Goal: Navigation & Orientation: Find specific page/section

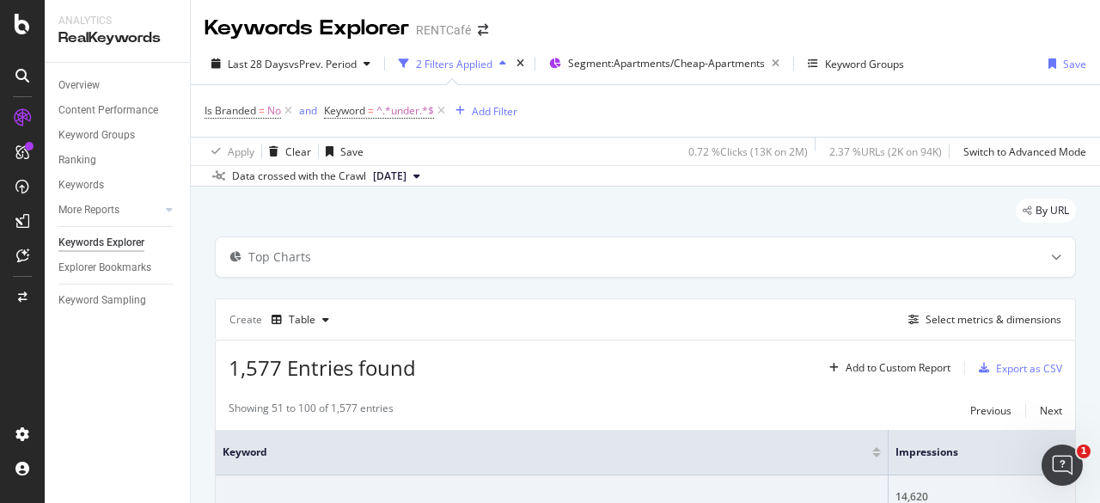
scroll to position [1981, 0]
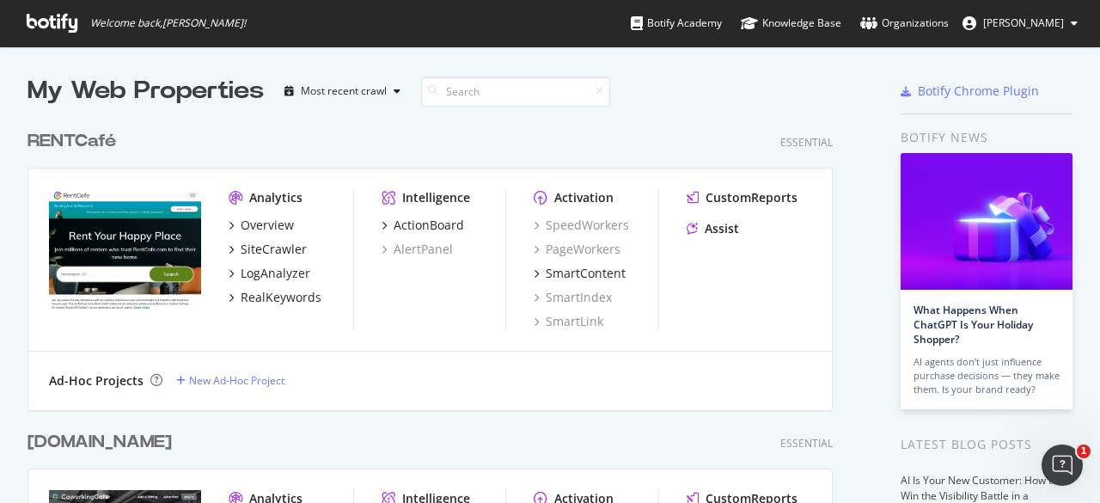
click at [69, 144] on div "RENTCafé" at bounding box center [72, 141] width 89 height 25
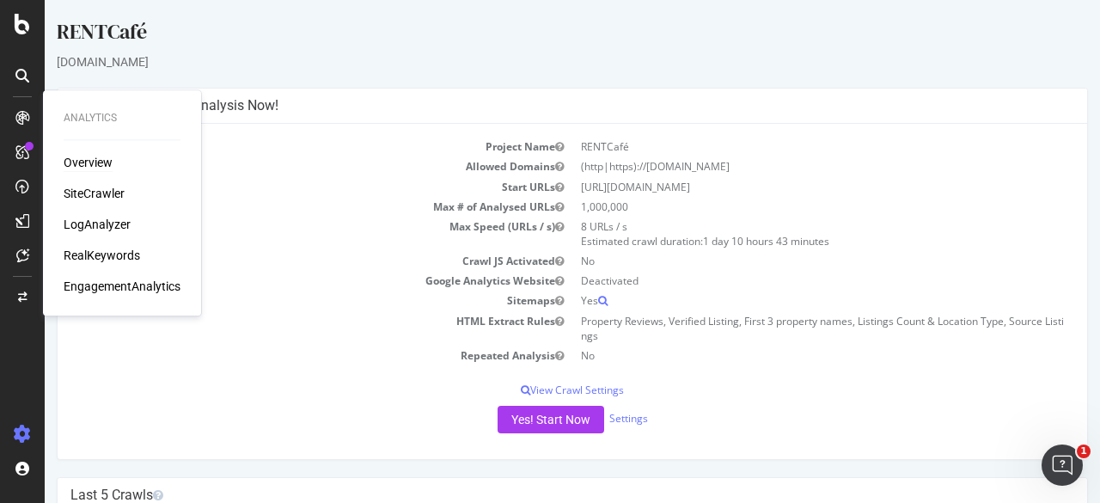
click at [96, 162] on div "Overview" at bounding box center [88, 162] width 49 height 17
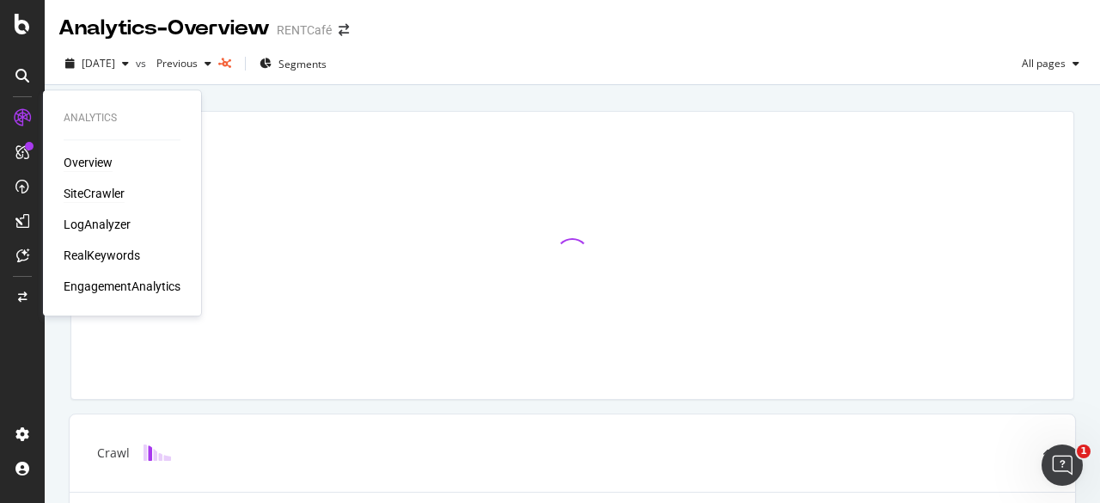
click at [90, 195] on div "SiteCrawler" at bounding box center [94, 193] width 61 height 17
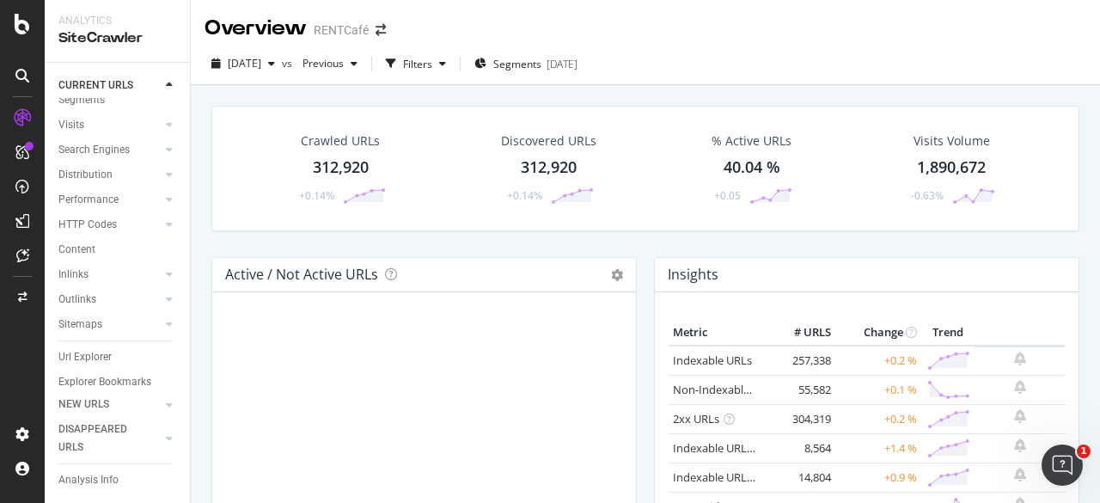
scroll to position [91, 0]
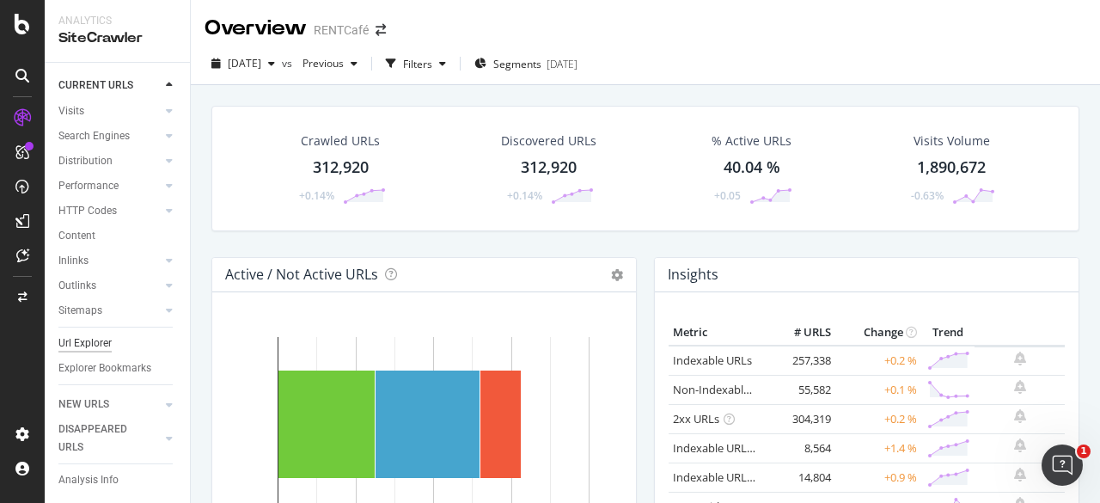
click at [87, 334] on div "Url Explorer" at bounding box center [84, 343] width 53 height 18
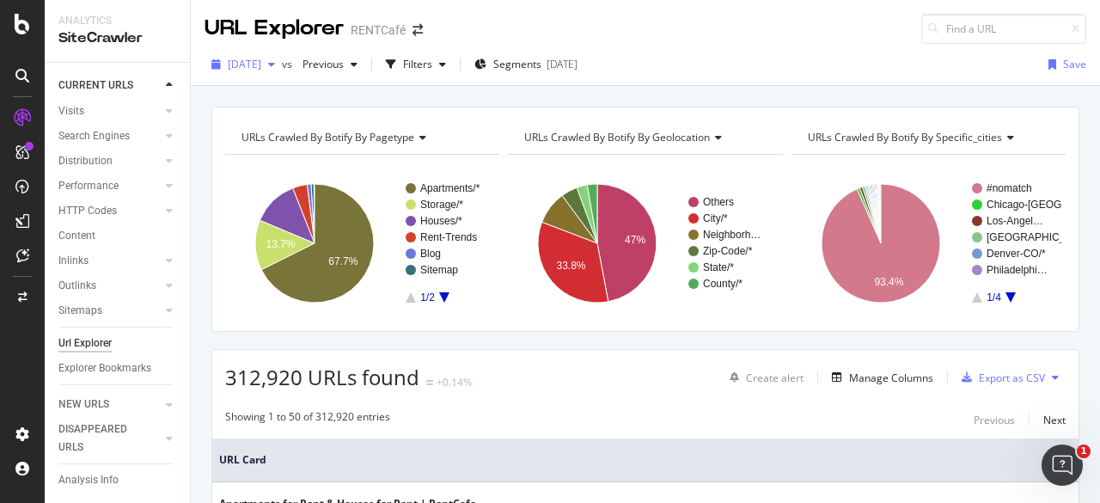
click at [282, 61] on div "button" at bounding box center [271, 64] width 21 height 10
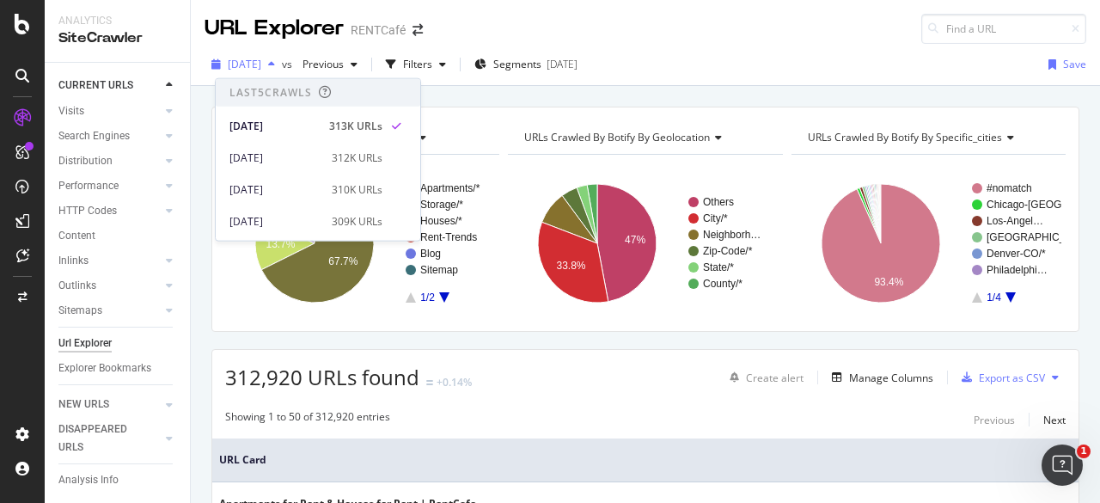
click at [282, 68] on div "button" at bounding box center [271, 64] width 21 height 10
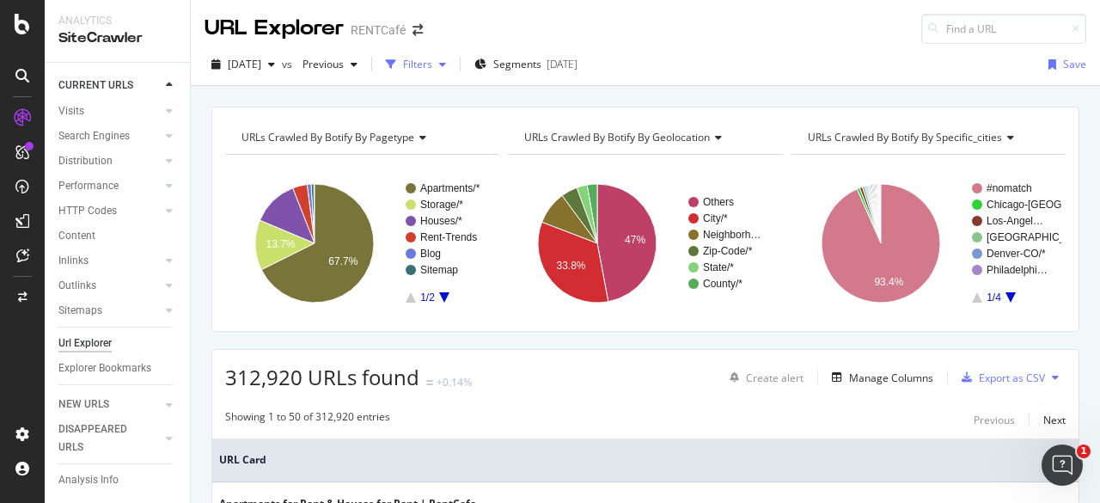
click at [432, 61] on div "Filters" at bounding box center [417, 64] width 29 height 15
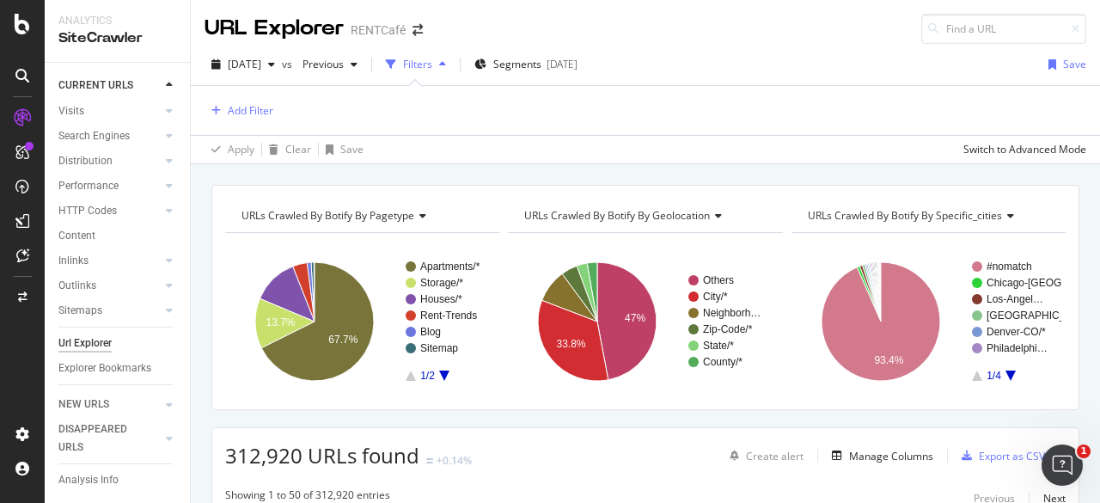
click at [275, 107] on div "Add Filter" at bounding box center [646, 110] width 882 height 49
click at [256, 109] on div "Add Filter" at bounding box center [251, 110] width 46 height 15
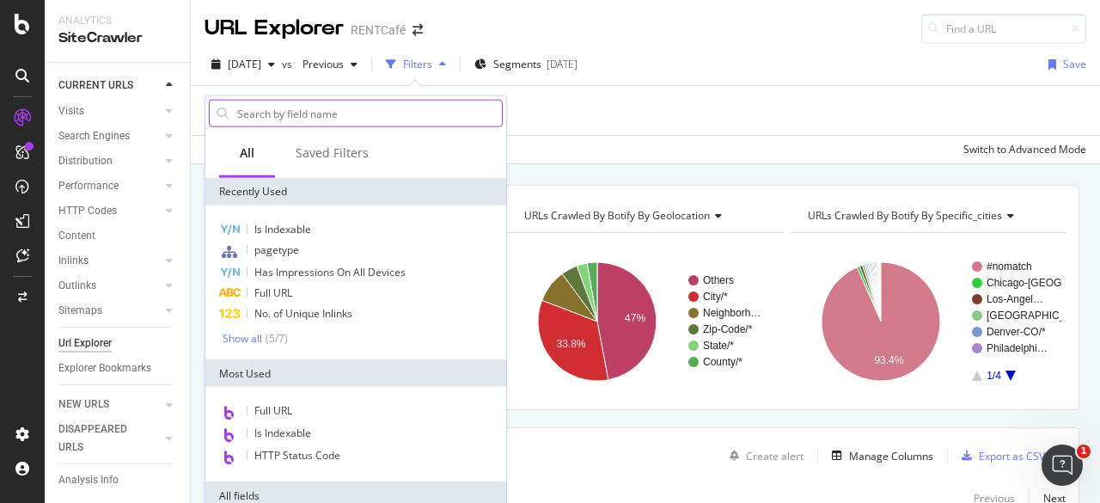
click at [320, 113] on input "text" at bounding box center [369, 114] width 266 height 26
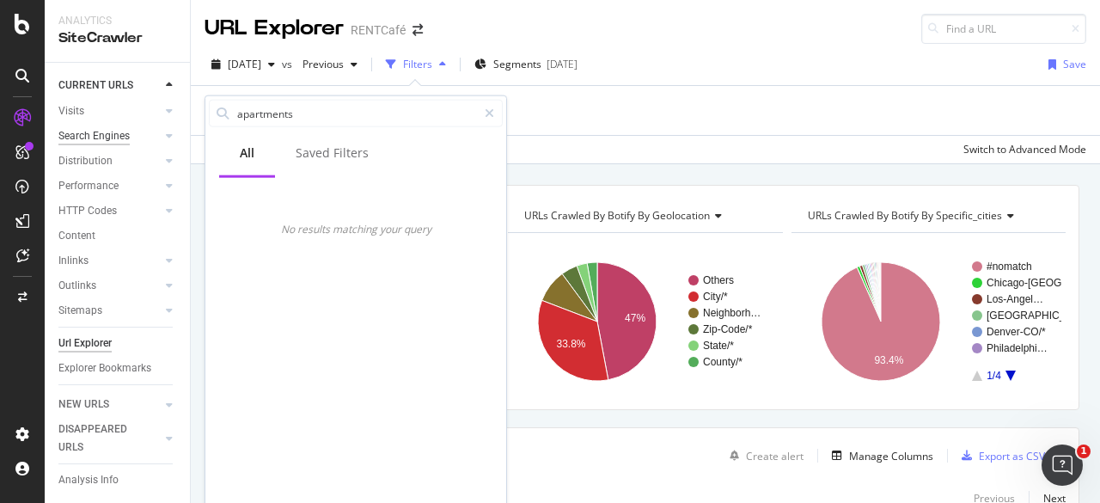
drag, startPoint x: 318, startPoint y: 107, endPoint x: 79, endPoint y: 112, distance: 239.0
click at [86, 112] on body "Analytics SiteCrawler CURRENT URLS Overview Movements Segments Visits Analysis …" at bounding box center [550, 251] width 1100 height 503
type input "a"
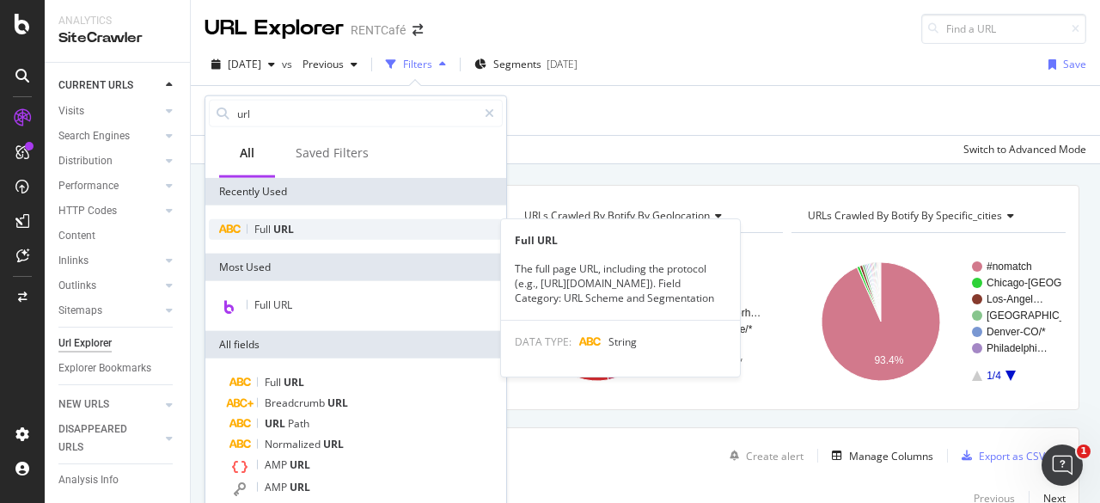
type input "url"
click at [264, 231] on span "Full" at bounding box center [263, 229] width 19 height 15
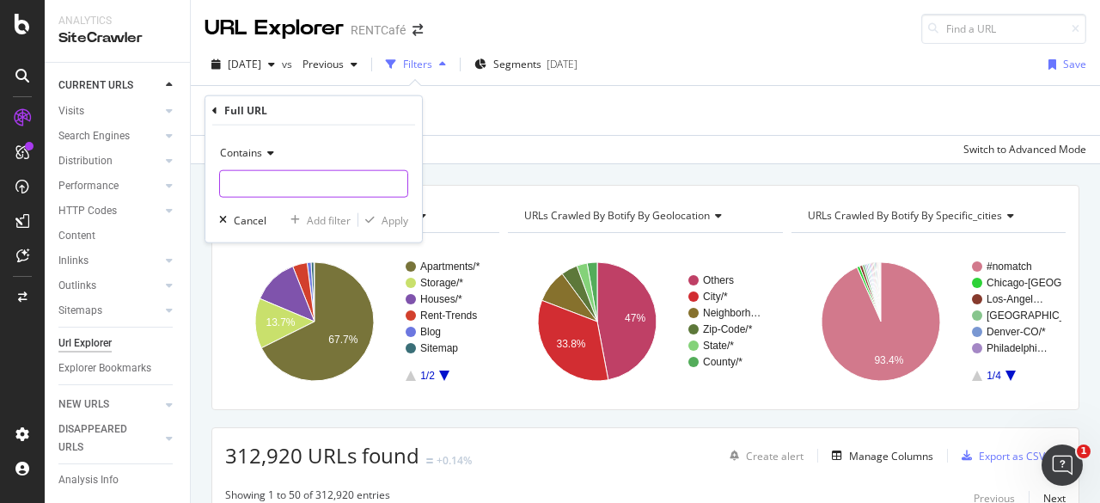
click at [272, 181] on input "text" at bounding box center [313, 184] width 187 height 28
type input "apartments-under"
click at [401, 219] on div "Apply" at bounding box center [395, 219] width 27 height 15
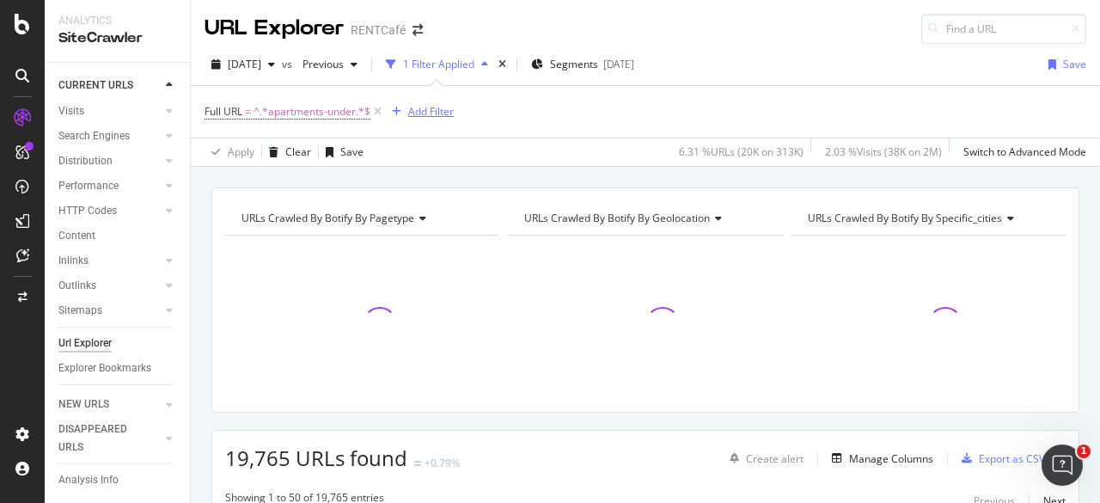
click at [432, 116] on div "Add Filter" at bounding box center [431, 111] width 46 height 15
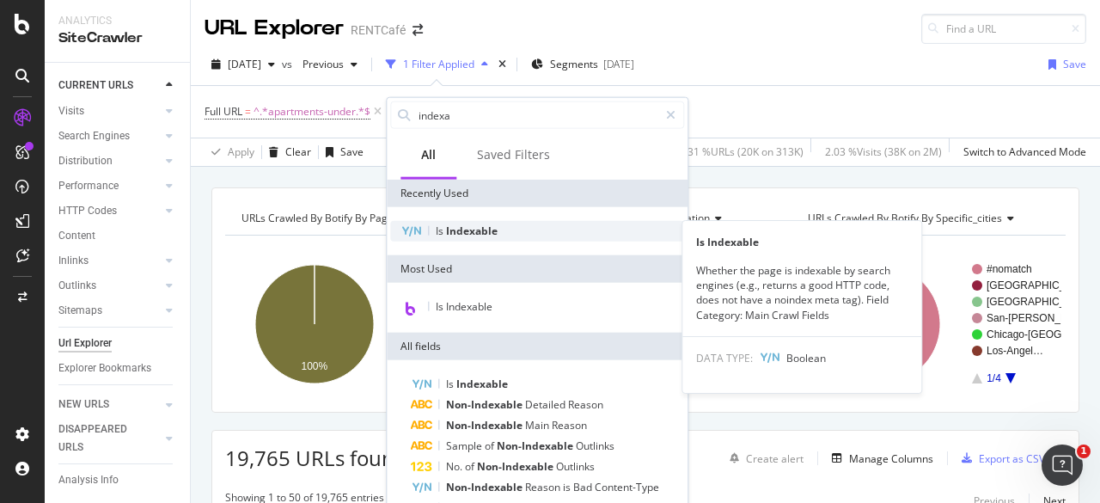
type input "indexa"
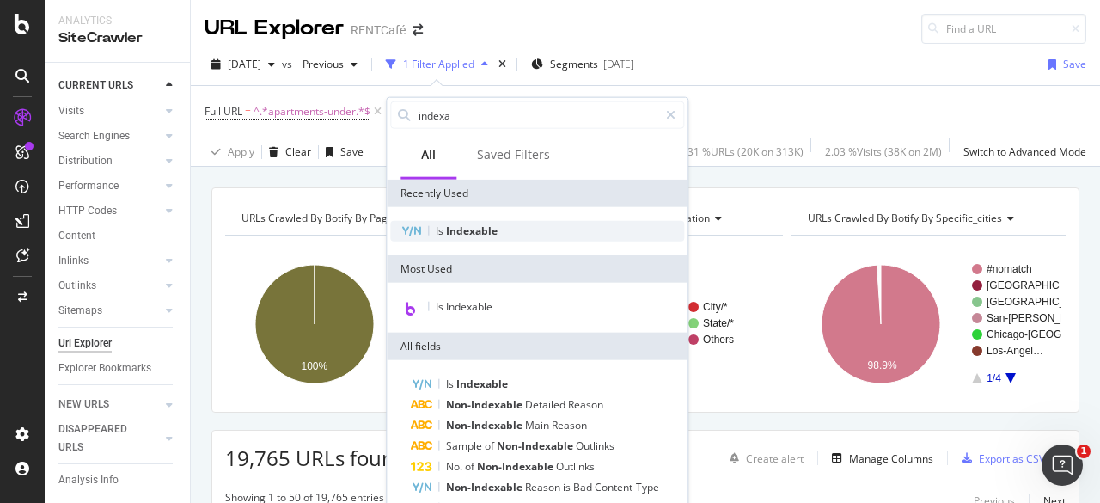
click at [492, 233] on span "Indexable" at bounding box center [472, 231] width 52 height 15
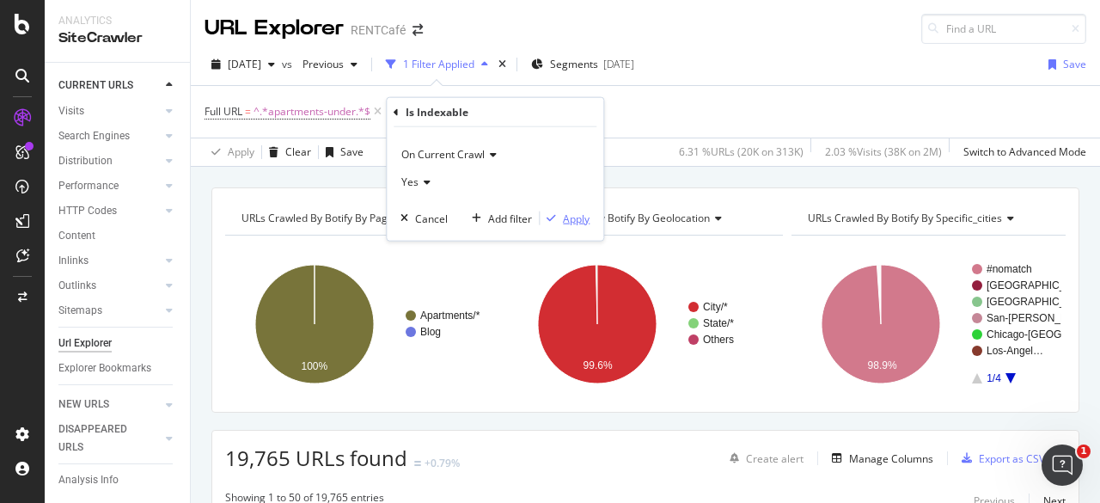
click at [573, 216] on div "Apply" at bounding box center [576, 218] width 27 height 15
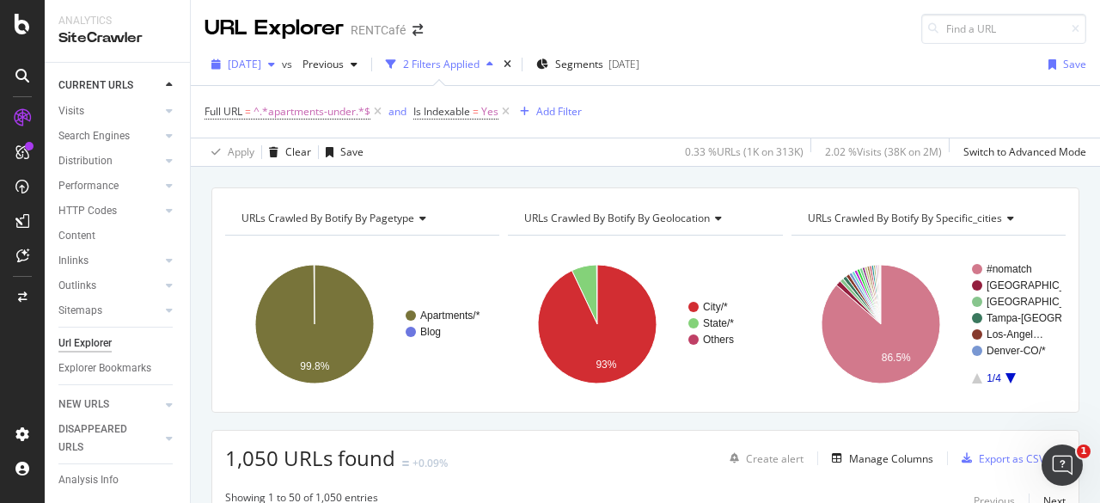
click at [261, 62] on span "[DATE]" at bounding box center [245, 64] width 34 height 15
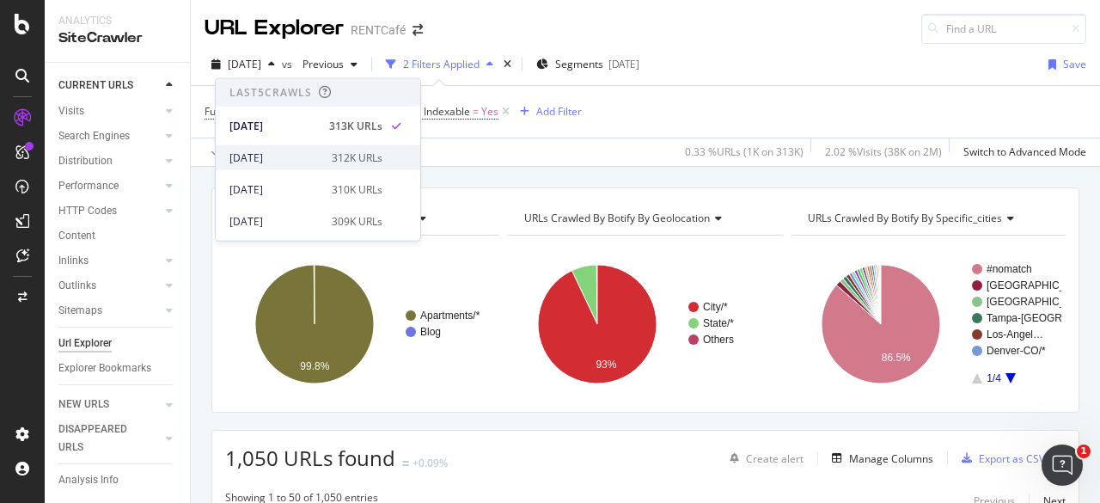
click at [284, 162] on div "[DATE]" at bounding box center [276, 157] width 92 height 15
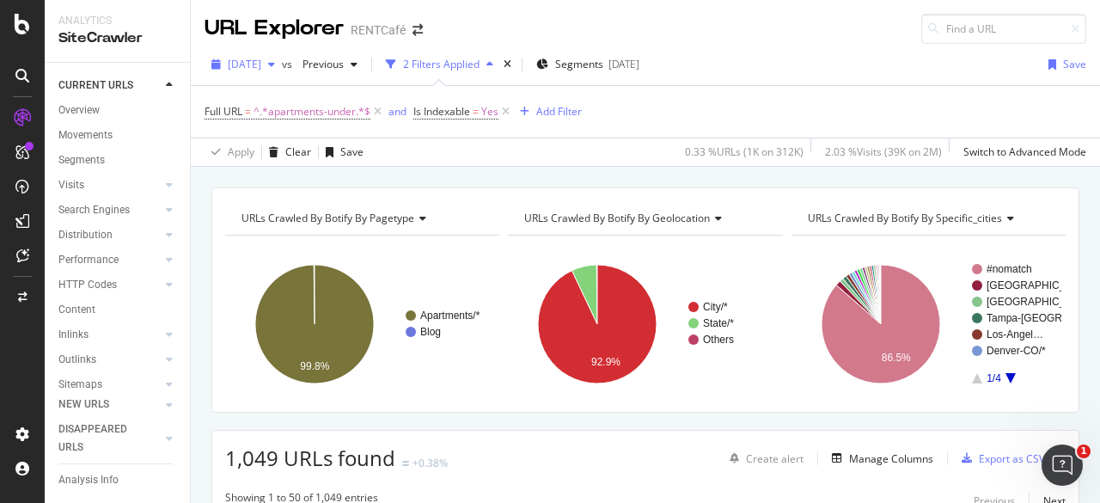
click at [261, 63] on span "[DATE]" at bounding box center [245, 64] width 34 height 15
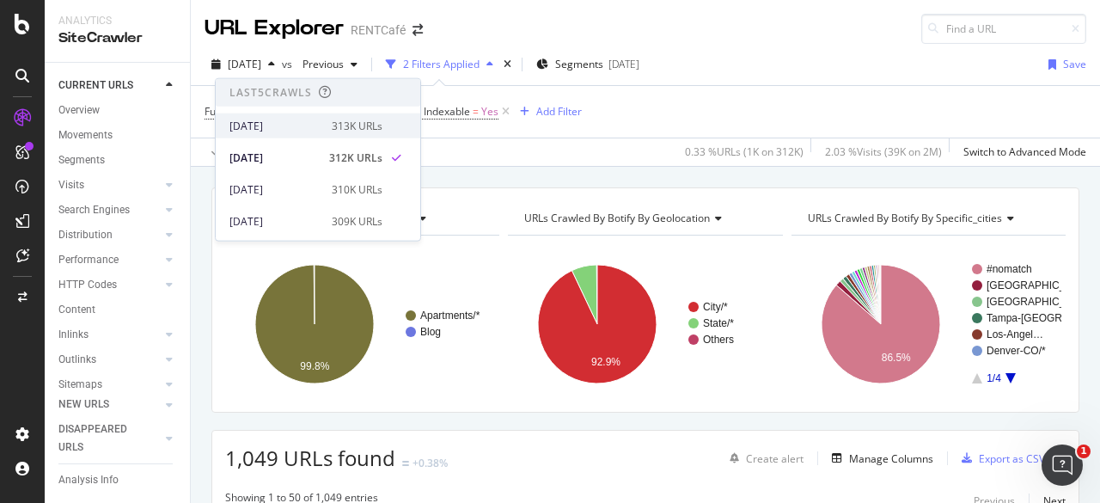
click at [268, 121] on div "[DATE]" at bounding box center [276, 125] width 92 height 15
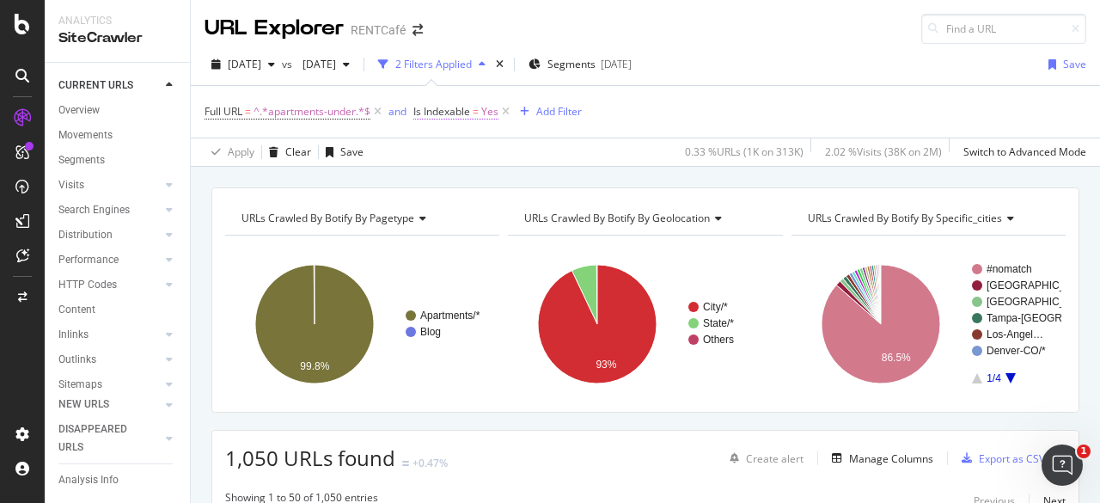
click at [456, 114] on span "Is Indexable" at bounding box center [441, 111] width 57 height 15
click at [462, 215] on div "Cancel" at bounding box center [460, 214] width 33 height 15
click at [505, 110] on icon at bounding box center [506, 111] width 15 height 17
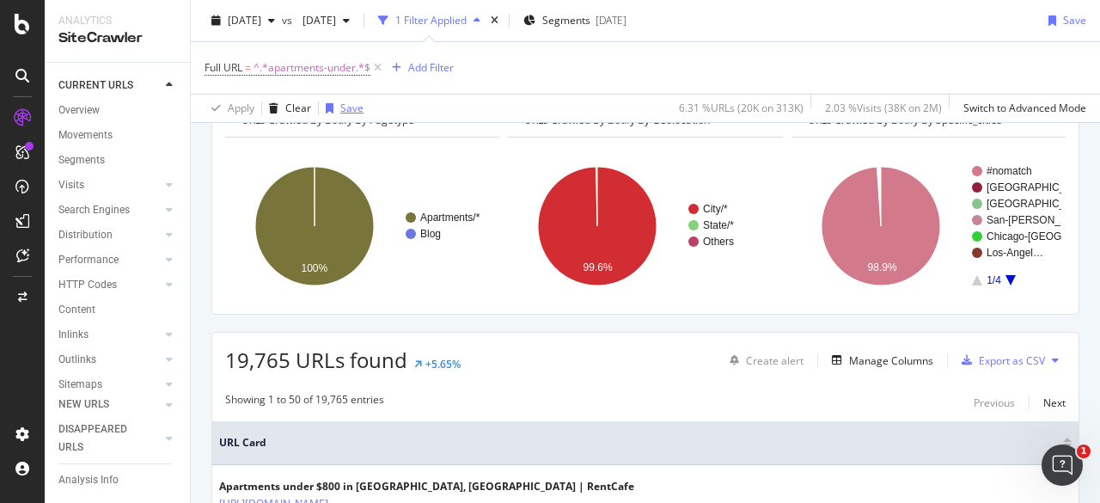
scroll to position [86, 0]
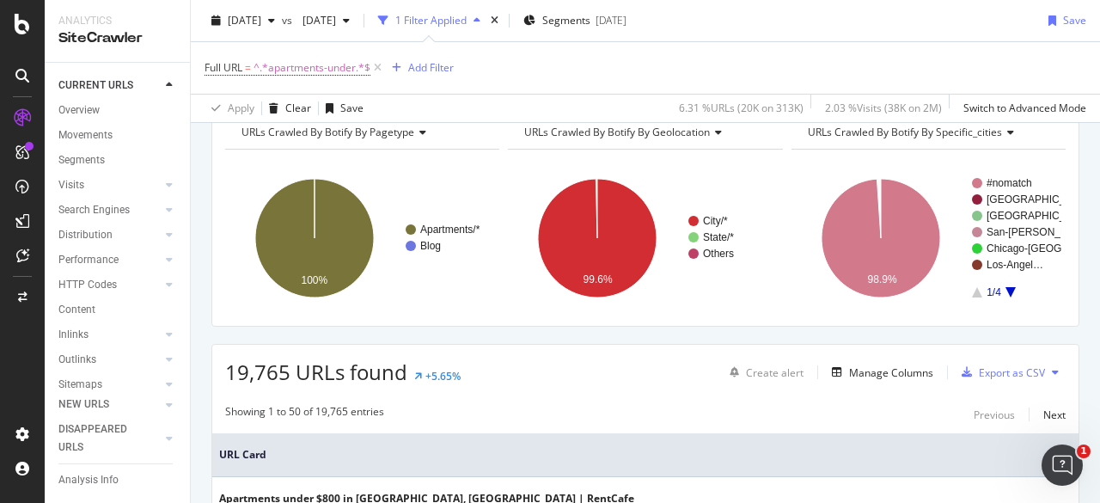
click at [467, 20] on div "1 Filter Applied" at bounding box center [430, 20] width 71 height 15
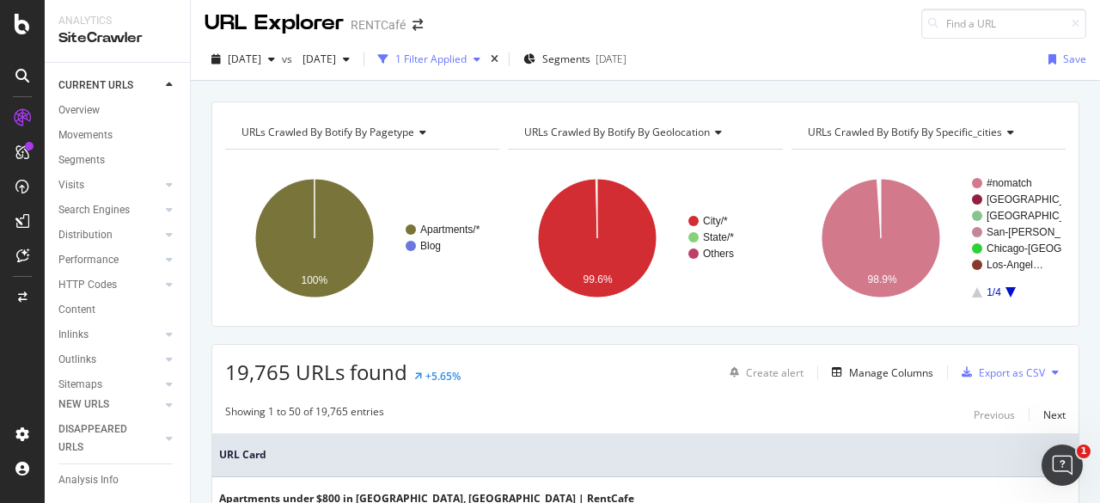
scroll to position [0, 0]
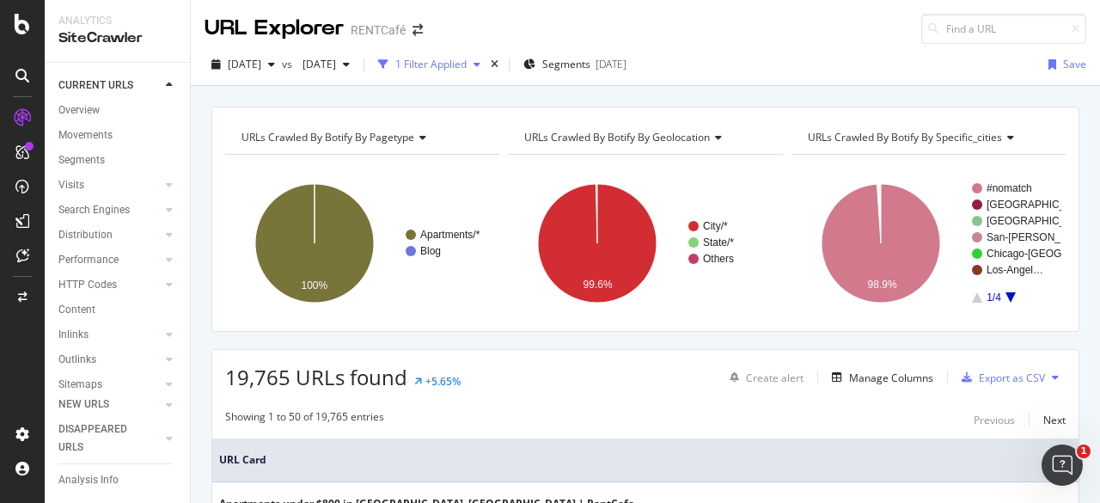
click at [467, 69] on div "1 Filter Applied" at bounding box center [430, 64] width 71 height 15
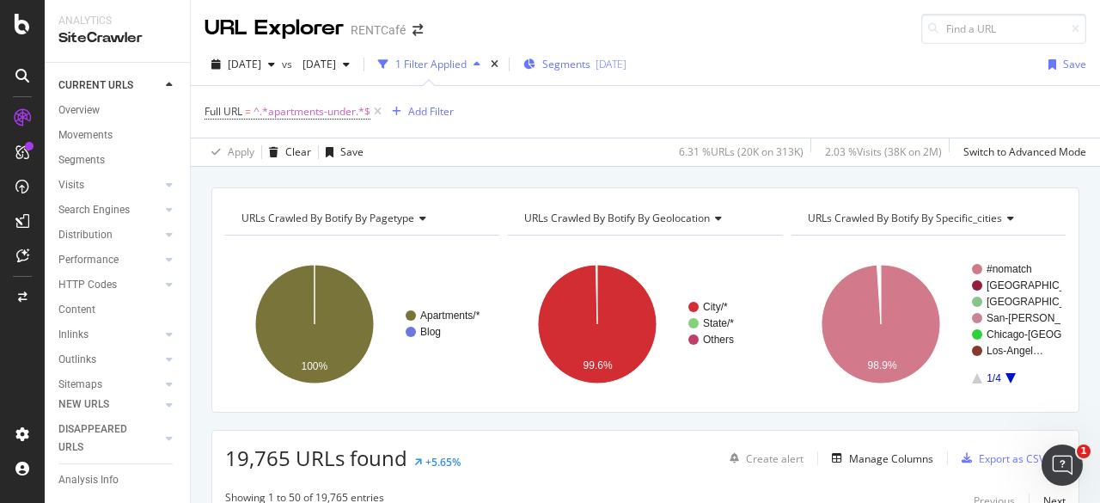
click at [627, 67] on div "Segments 2025-05-28" at bounding box center [575, 64] width 103 height 15
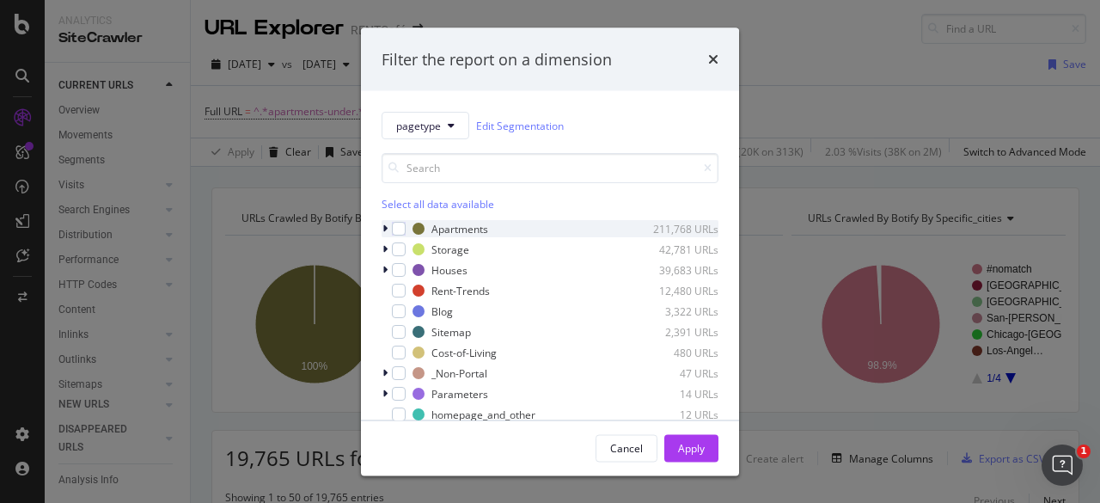
click at [383, 224] on icon "modal" at bounding box center [385, 229] width 5 height 10
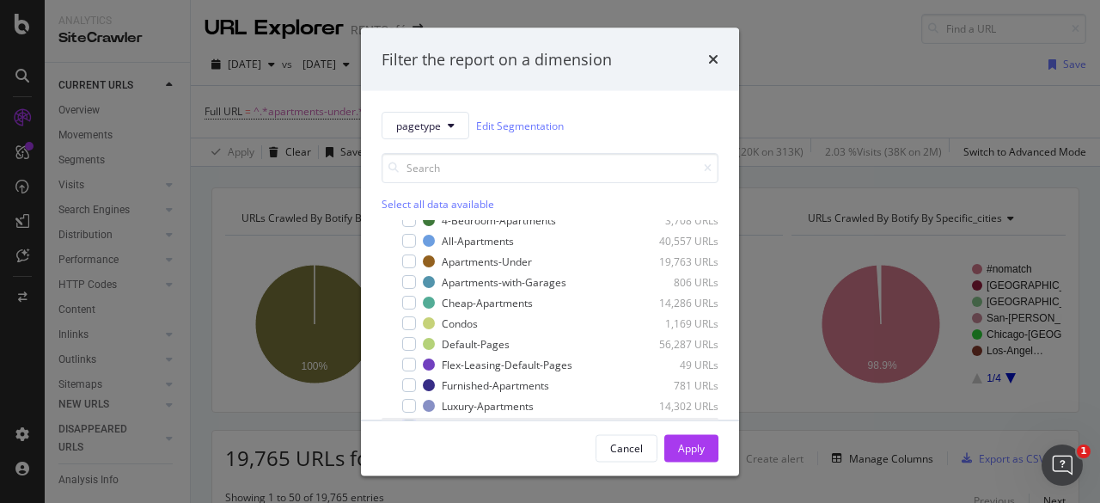
scroll to position [86, 0]
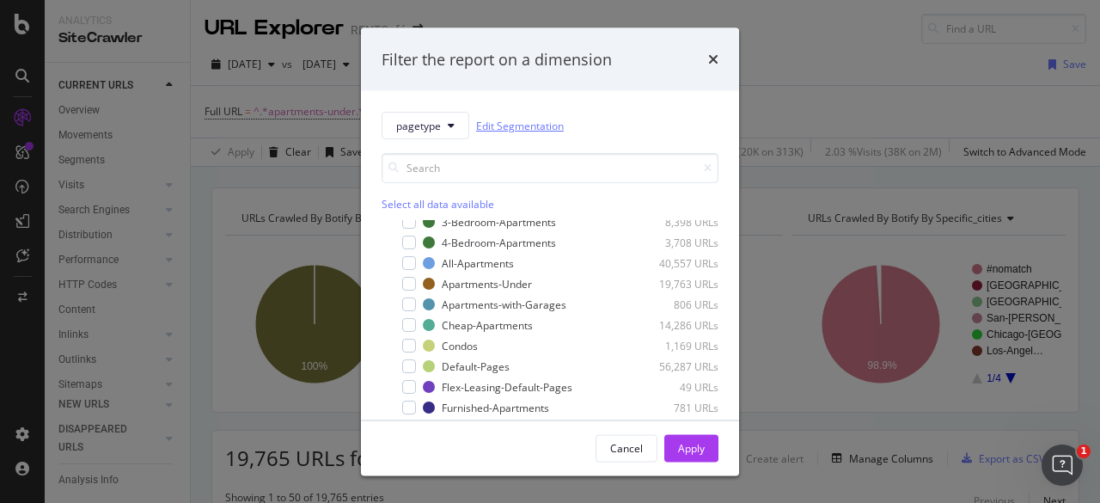
click at [547, 130] on link "Edit Segmentation" at bounding box center [520, 125] width 88 height 18
click at [716, 60] on icon "times" at bounding box center [713, 59] width 10 height 14
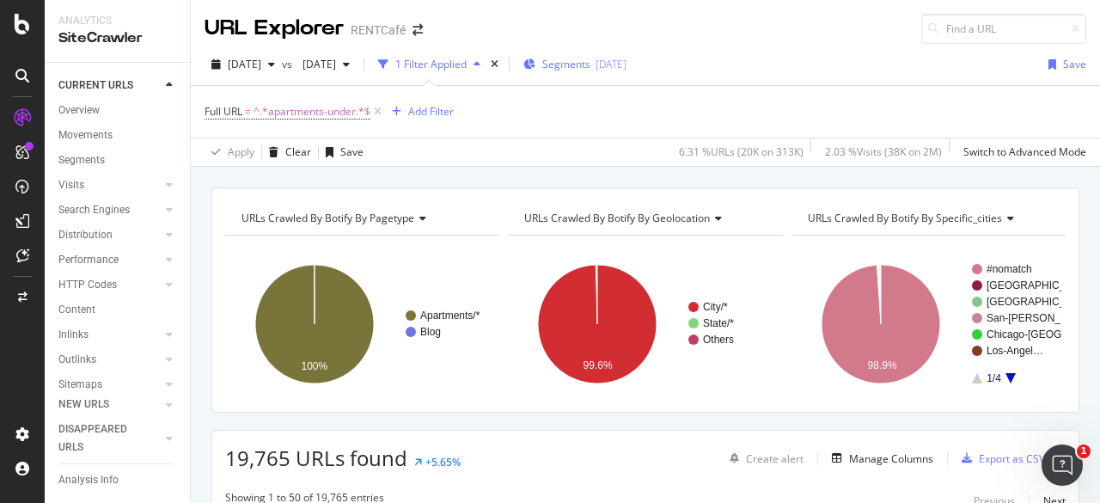
click at [591, 64] on span "Segments" at bounding box center [566, 64] width 48 height 15
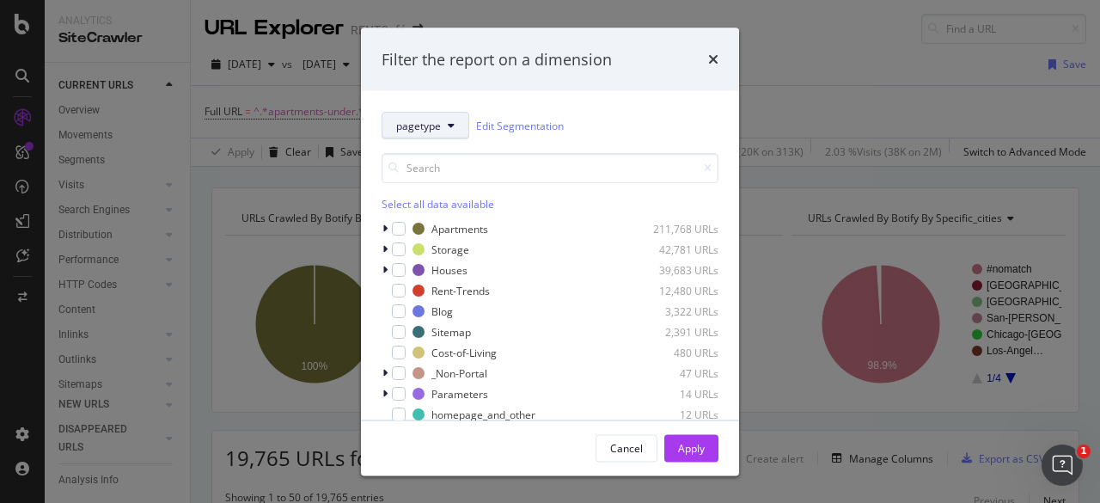
click at [464, 126] on button "pagetype" at bounding box center [426, 126] width 88 height 28
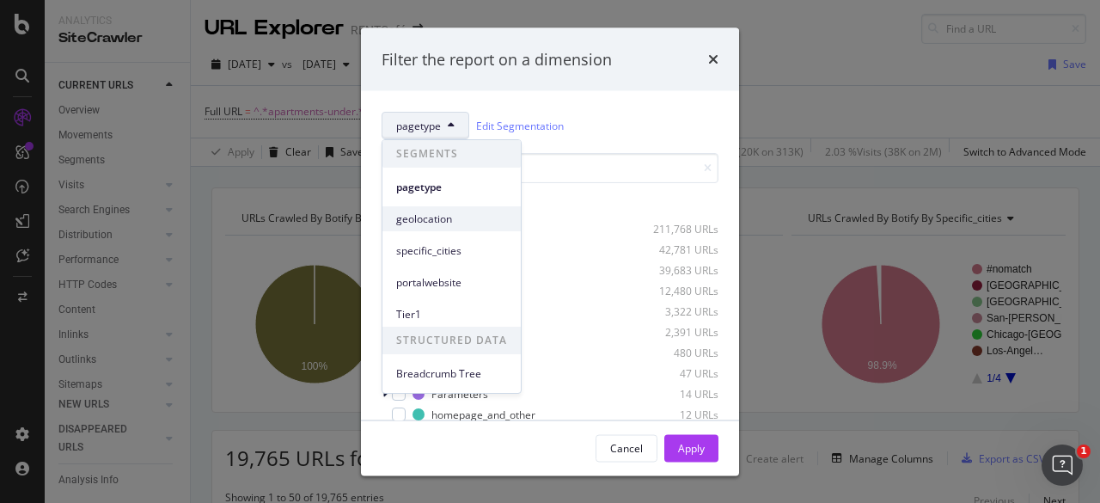
click at [444, 219] on span "geolocation" at bounding box center [451, 218] width 111 height 15
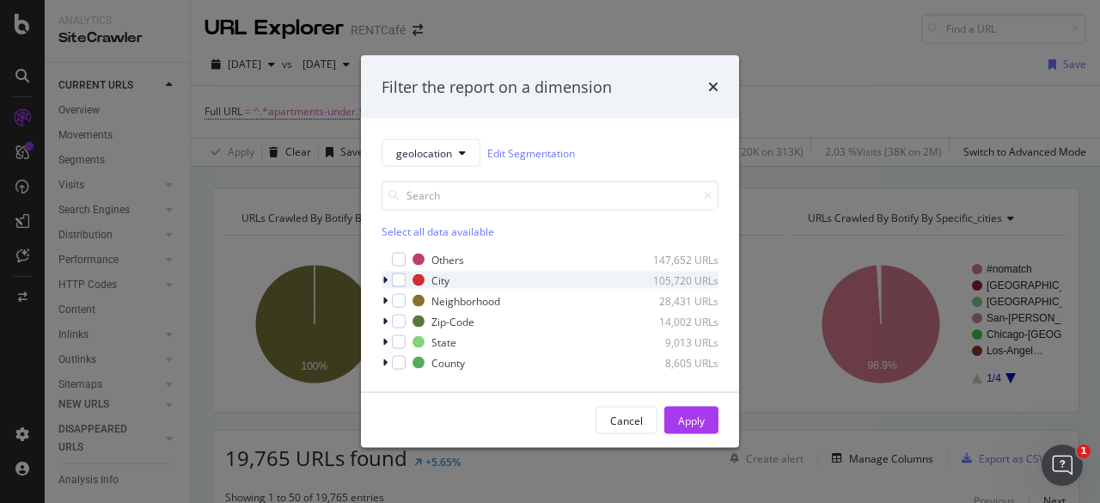
click at [389, 281] on div "modal" at bounding box center [387, 280] width 10 height 17
